Goal: Browse casually

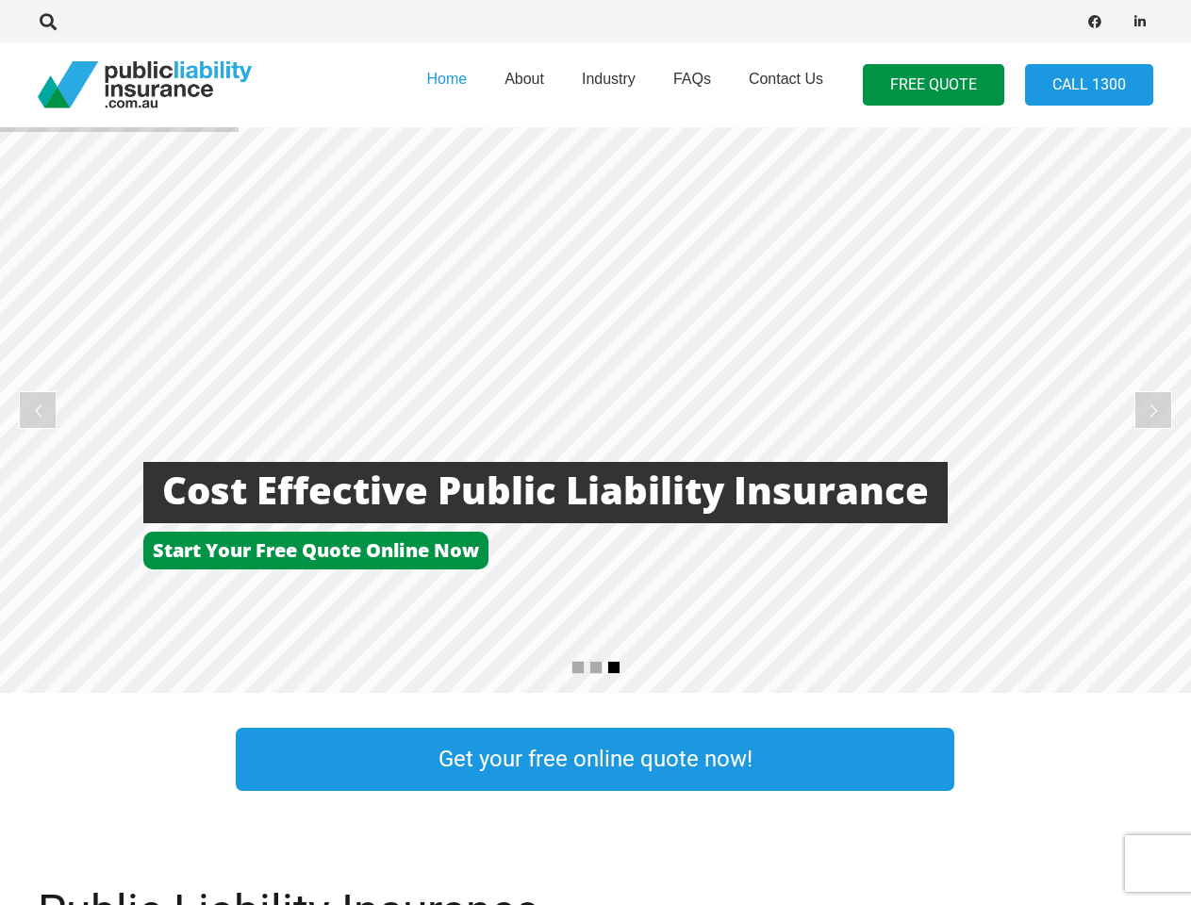
click at [595, 453] on rs-layer at bounding box center [595, 410] width 1191 height 566
click at [48, 22] on icon "Search" at bounding box center [48, 21] width 17 height 17
click at [80, 22] on div at bounding box center [339, 21] width 602 height 59
click at [595, 410] on rs-layer at bounding box center [595, 410] width 1191 height 566
click at [38, 410] on rs-arrow at bounding box center [38, 410] width 38 height 38
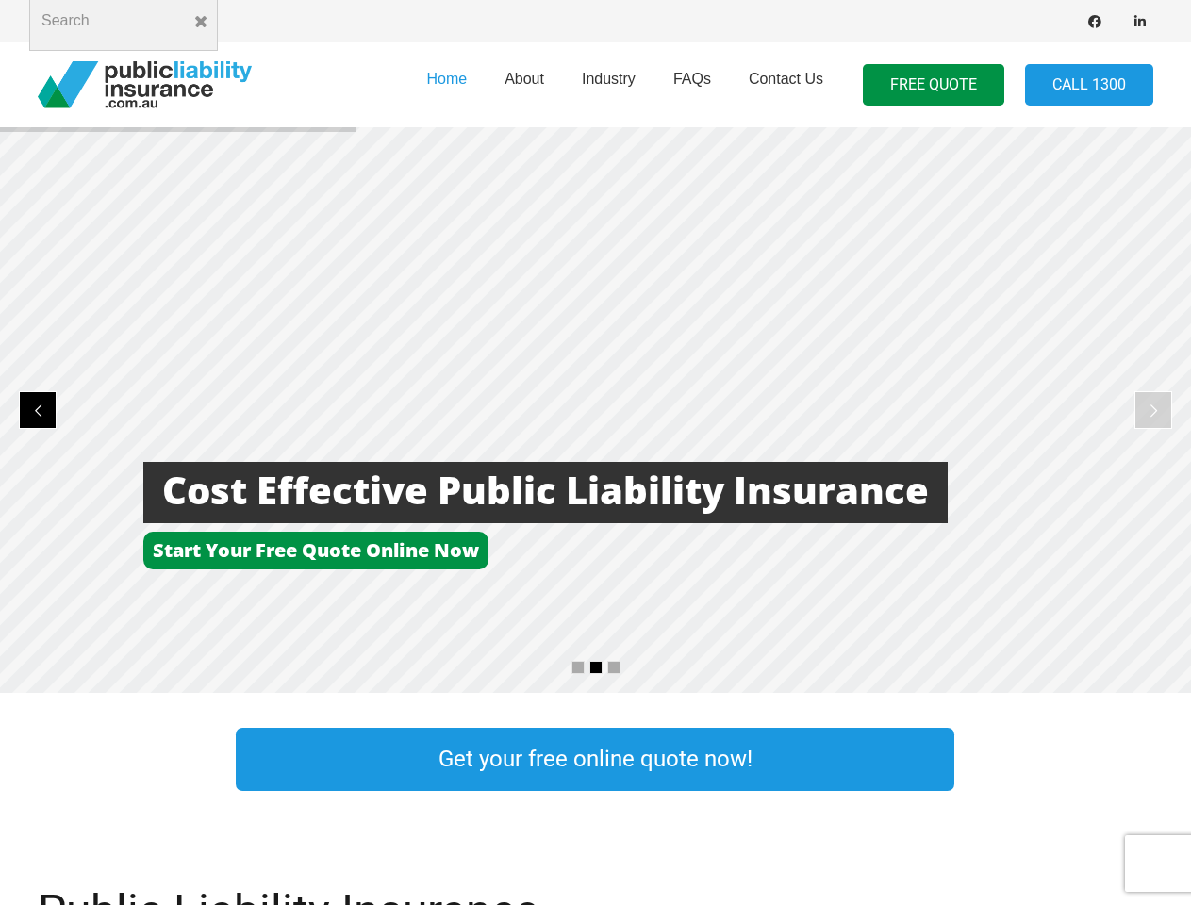
click at [1154, 410] on rs-arrow at bounding box center [1154, 410] width 38 height 38
click at [578, 668] on rs-bullet at bounding box center [578, 667] width 13 height 13
click at [596, 668] on rs-bullet at bounding box center [596, 667] width 13 height 13
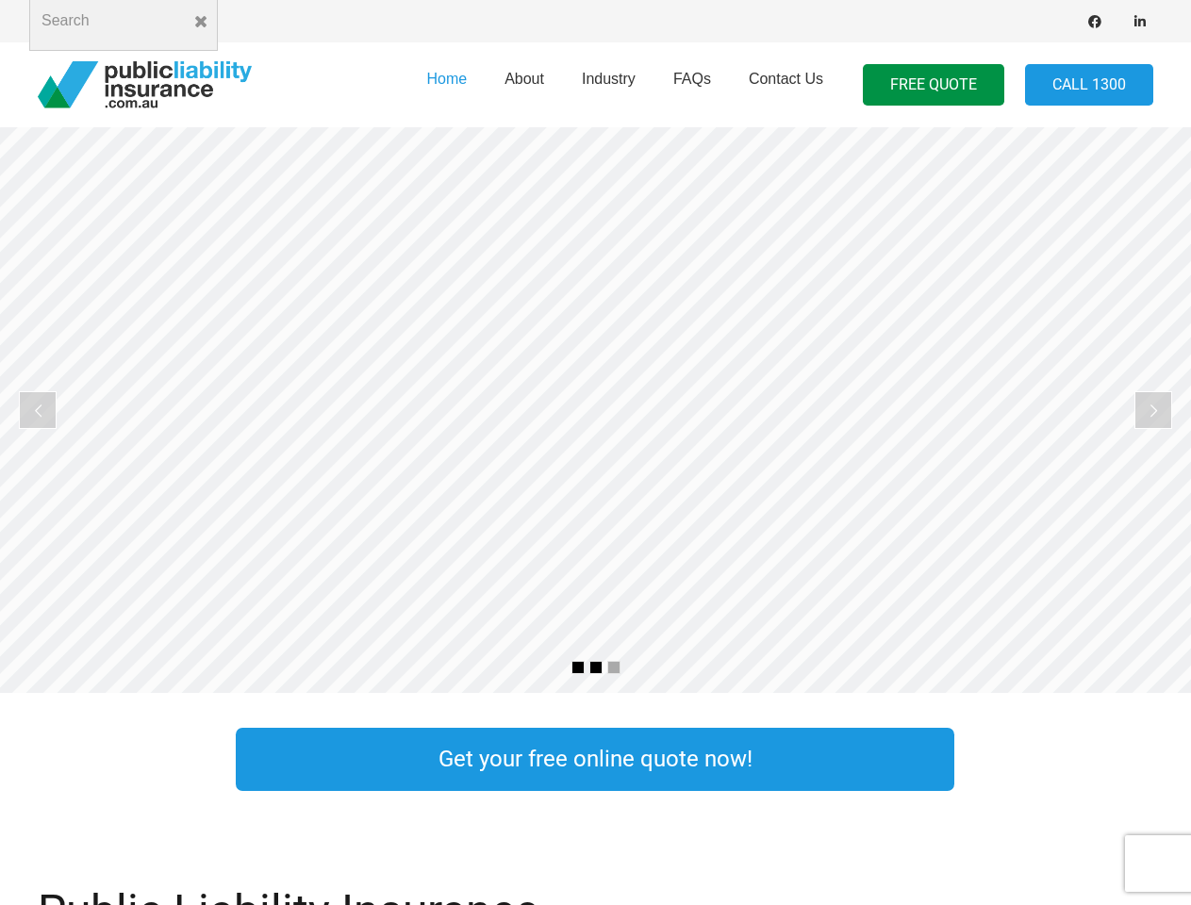
click at [614, 668] on rs-bullet at bounding box center [613, 667] width 13 height 13
click at [595, 410] on rs-slide "More Focus On Our Business Less time worrying about our insurance" at bounding box center [595, 410] width 1191 height 566
